Goal: Task Accomplishment & Management: Manage account settings

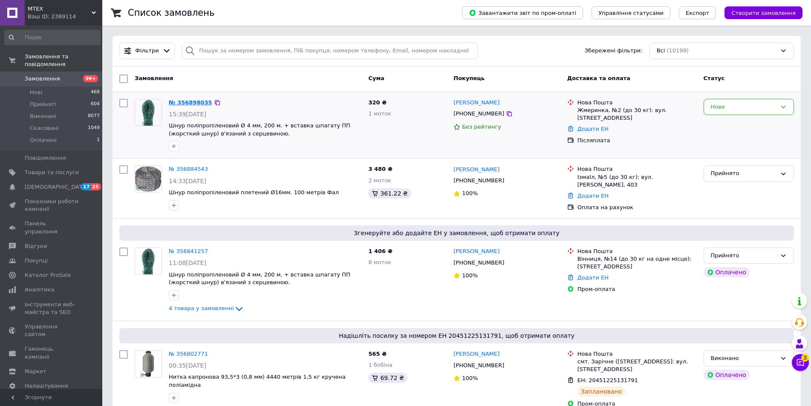
click at [197, 103] on link "№ 356898035" at bounding box center [190, 102] width 43 height 6
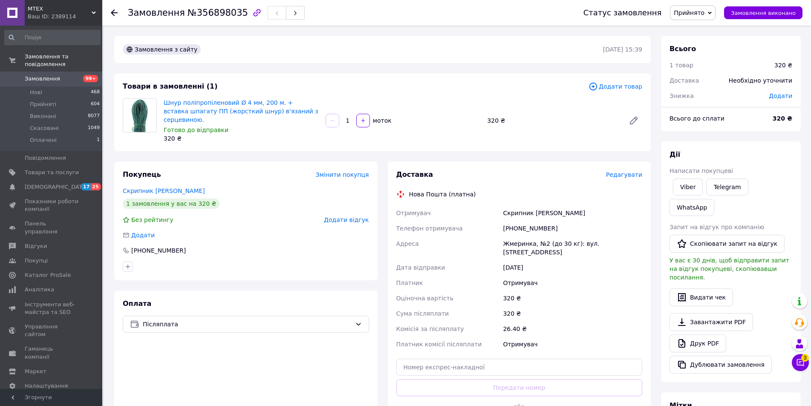
click at [629, 171] on span "Редагувати" at bounding box center [624, 174] width 36 height 7
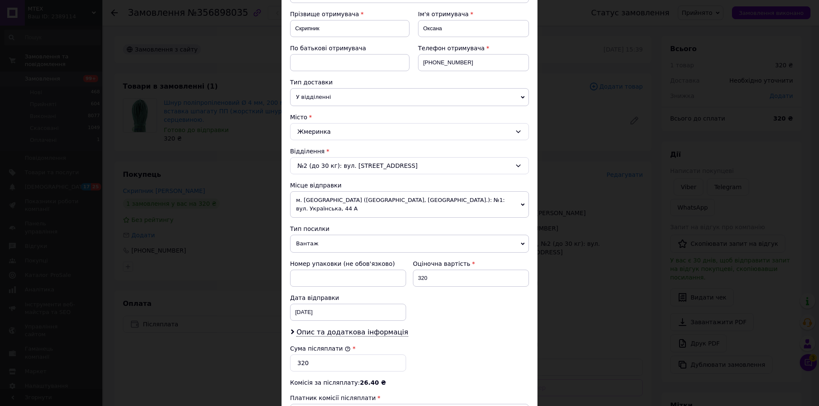
scroll to position [213, 0]
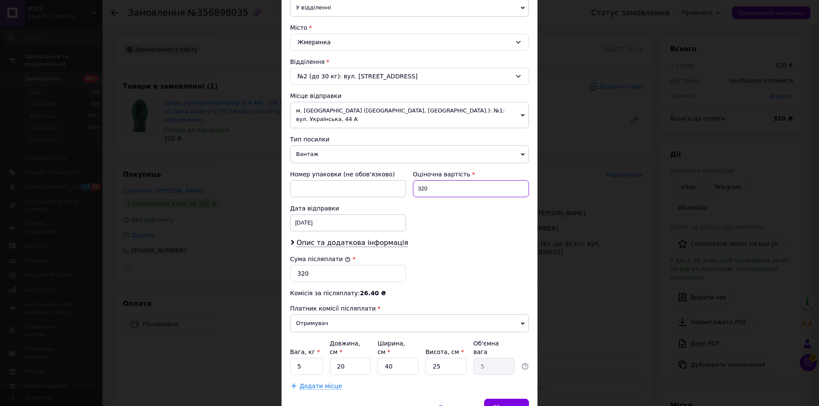
click at [440, 185] on input "320" at bounding box center [471, 188] width 116 height 17
type input "836"
click at [320, 265] on input "320" at bounding box center [348, 273] width 116 height 17
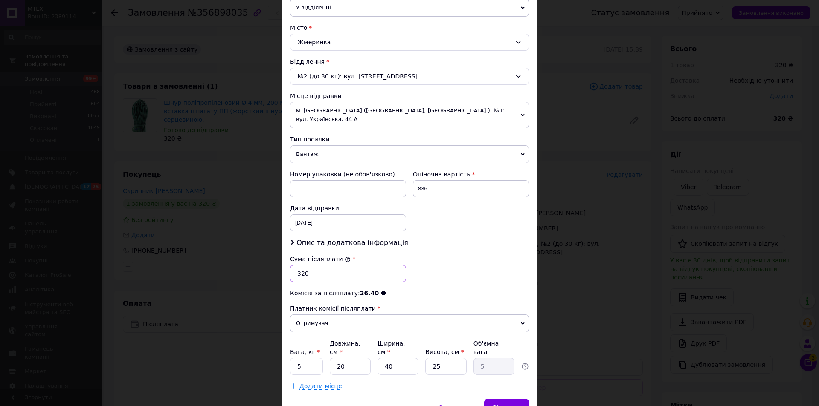
click at [320, 265] on input "320" at bounding box center [348, 273] width 116 height 17
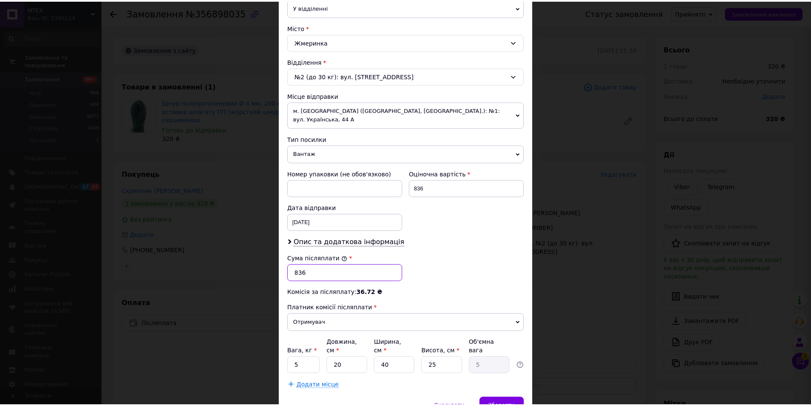
scroll to position [244, 0]
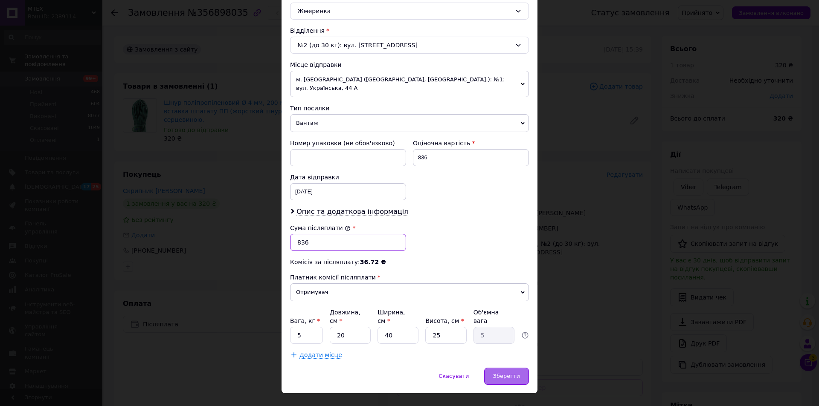
type input "836"
click at [501, 373] on span "Зберегти" at bounding box center [506, 376] width 27 height 6
